Goal: Navigation & Orientation: Understand site structure

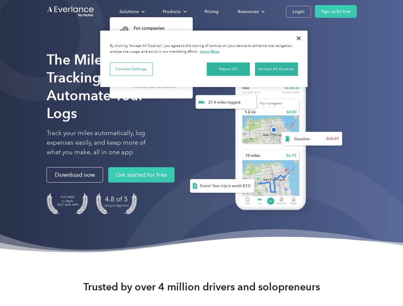
click at [132, 11] on div "Solutions" at bounding box center [128, 12] width 19 height 8
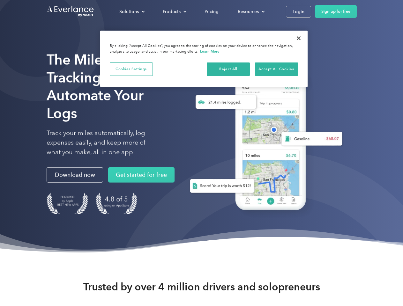
click at [174, 11] on div "Products" at bounding box center [172, 12] width 18 height 8
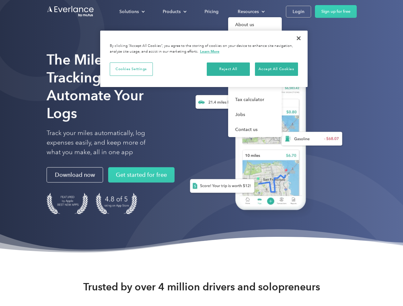
click at [250, 11] on div "Resources" at bounding box center [247, 12] width 21 height 8
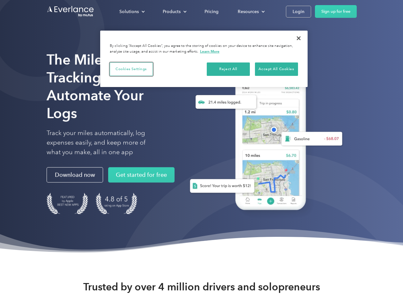
click at [131, 69] on button "Cookies Settings" at bounding box center [131, 68] width 43 height 13
click at [0, 0] on div "When you visit any website, it may store or retrieve information on your browse…" at bounding box center [0, 0] width 0 height 0
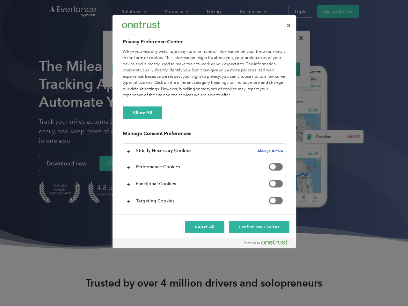
click at [276, 69] on div "When you visit any website, it may store or retrieve information on your browse…" at bounding box center [204, 74] width 163 height 50
click at [298, 38] on div at bounding box center [204, 153] width 408 height 306
